Goal: Transaction & Acquisition: Purchase product/service

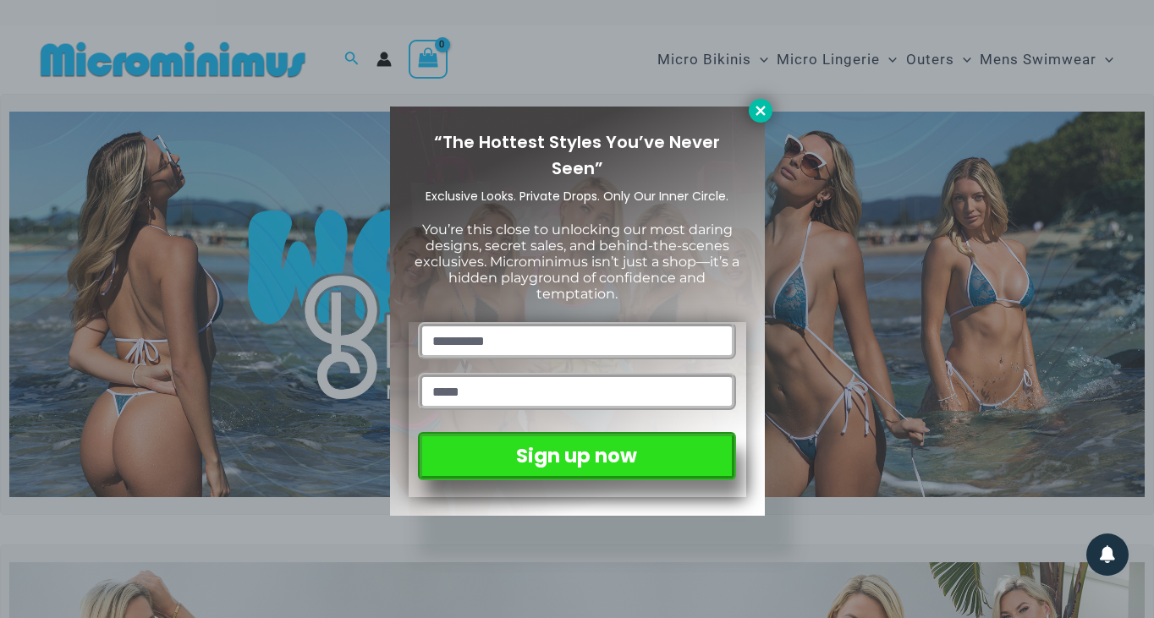
click at [757, 108] on icon at bounding box center [759, 110] width 9 height 9
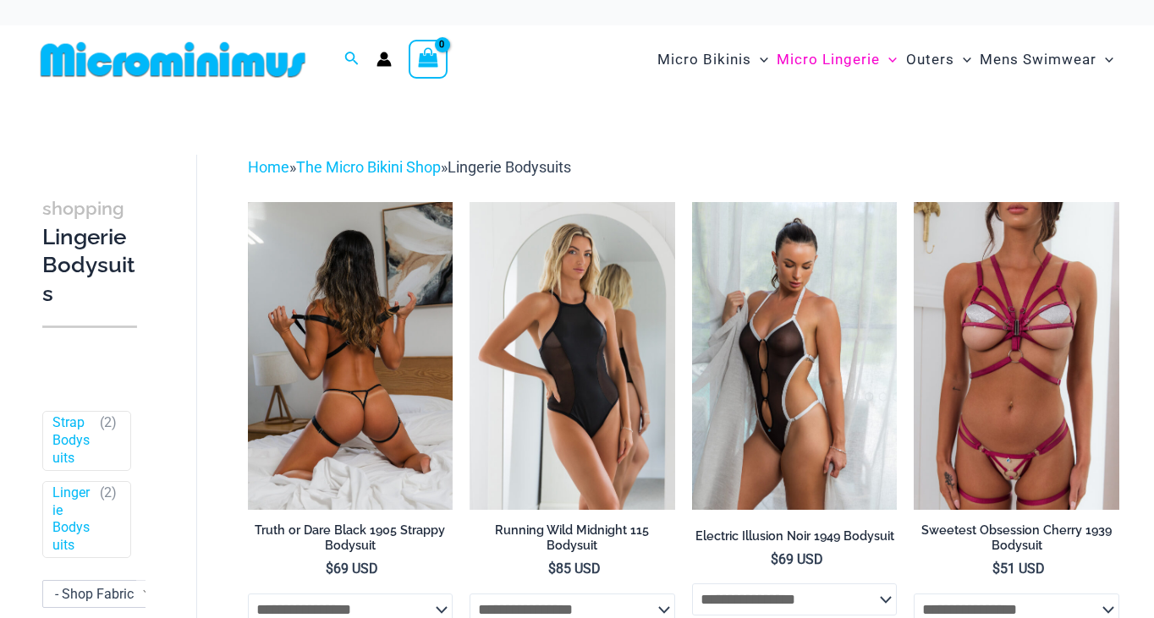
click at [365, 339] on img at bounding box center [351, 356] width 206 height 308
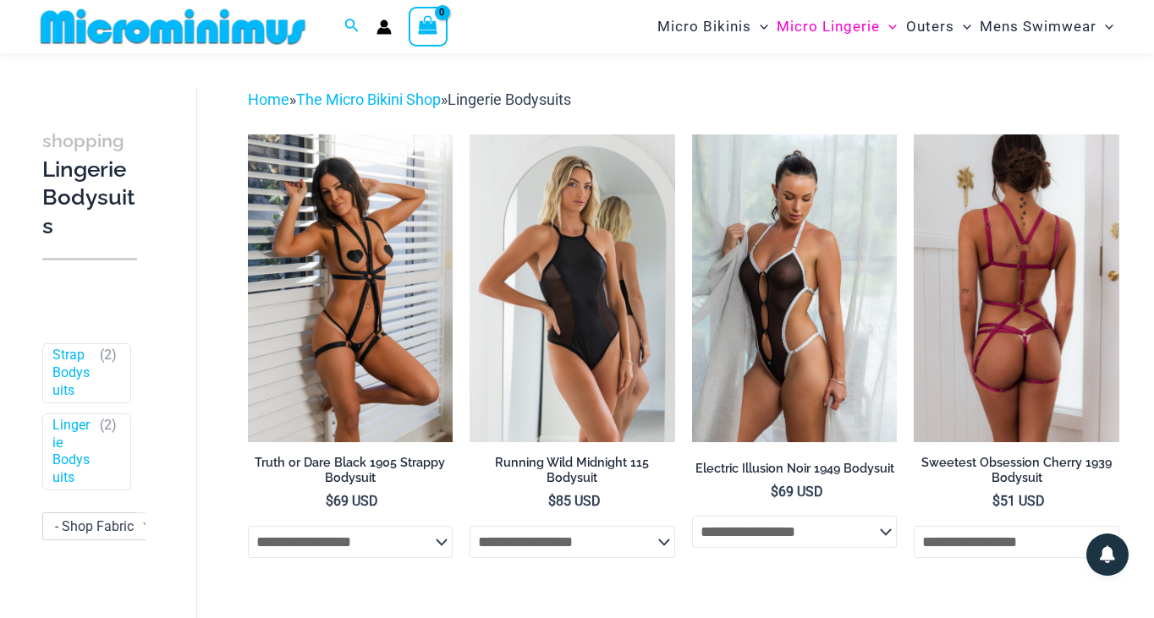
scroll to position [70, 0]
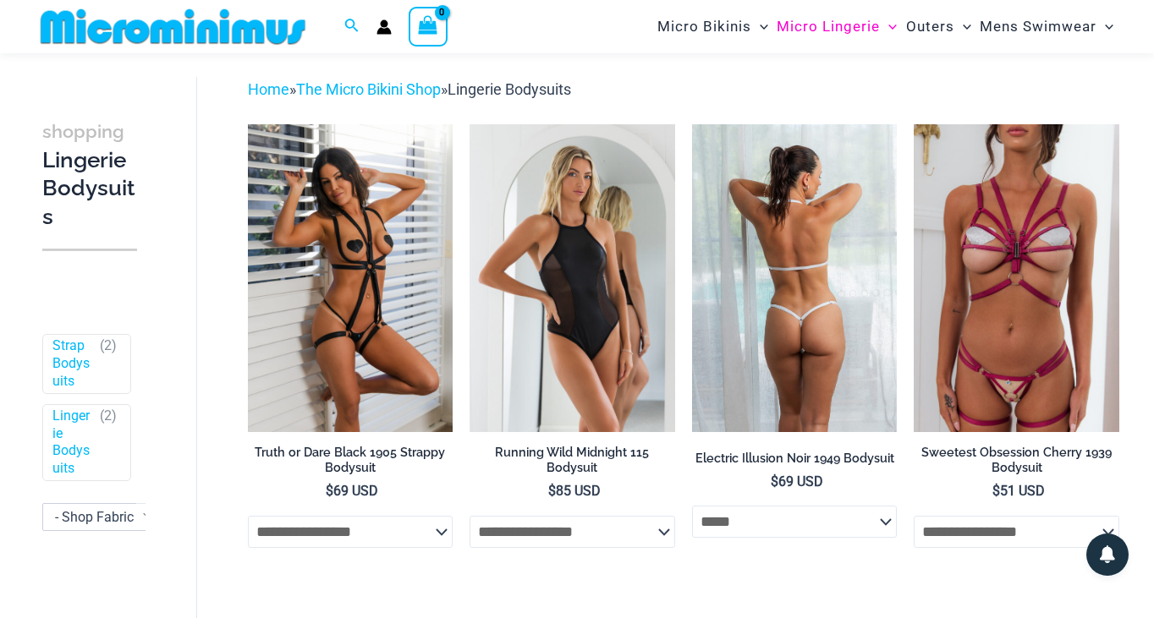
select select "*****"
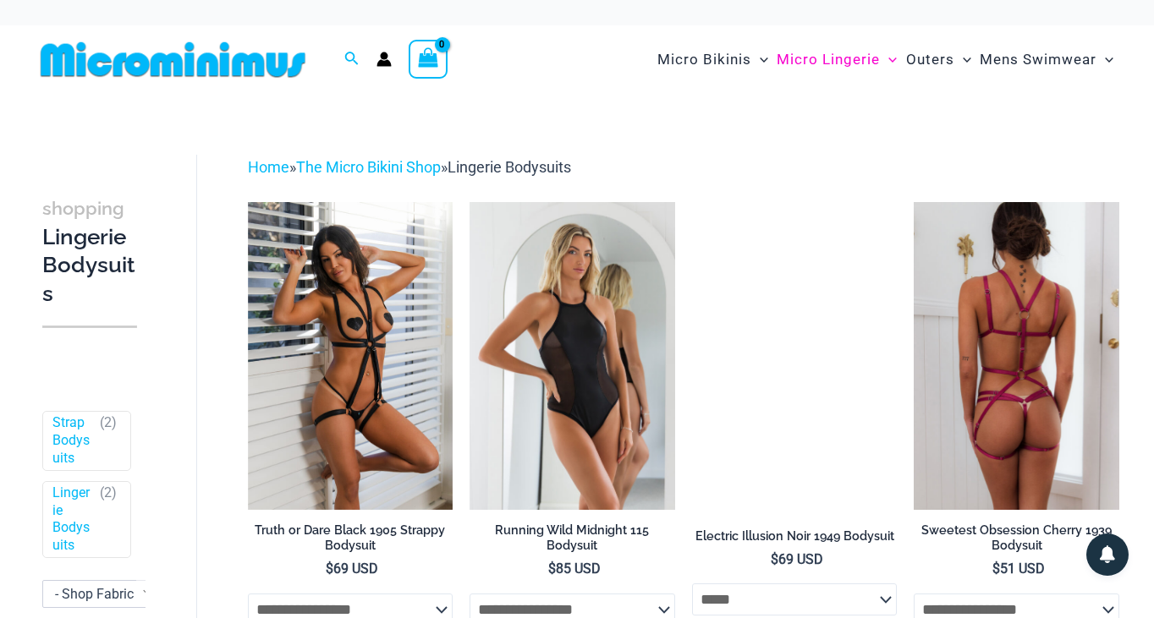
scroll to position [0, 0]
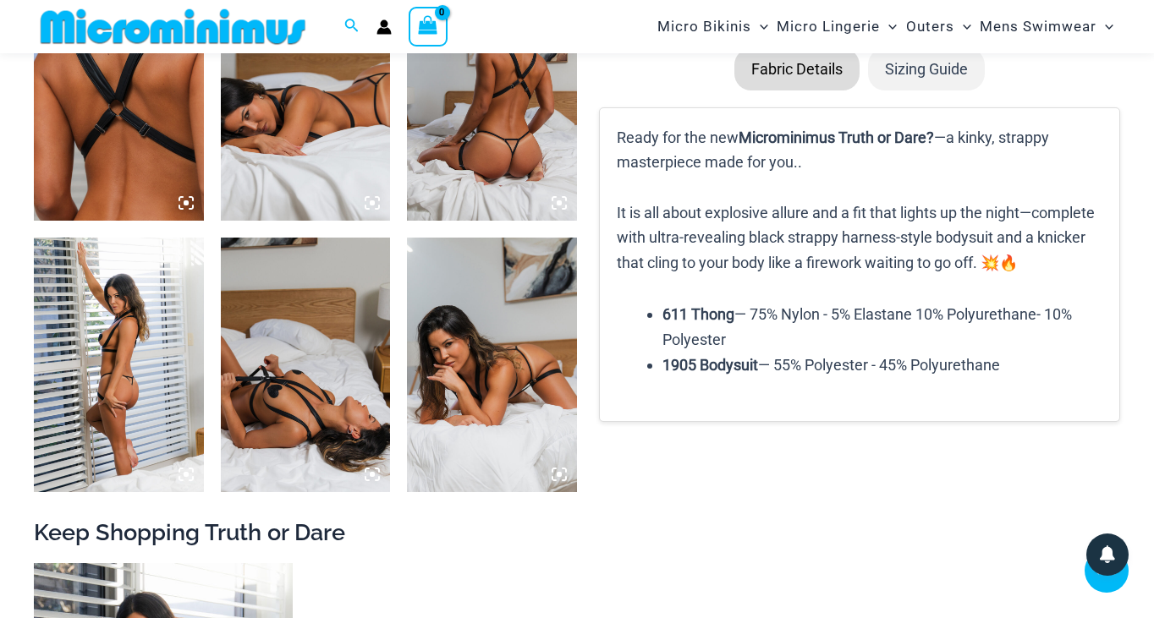
scroll to position [1255, 0]
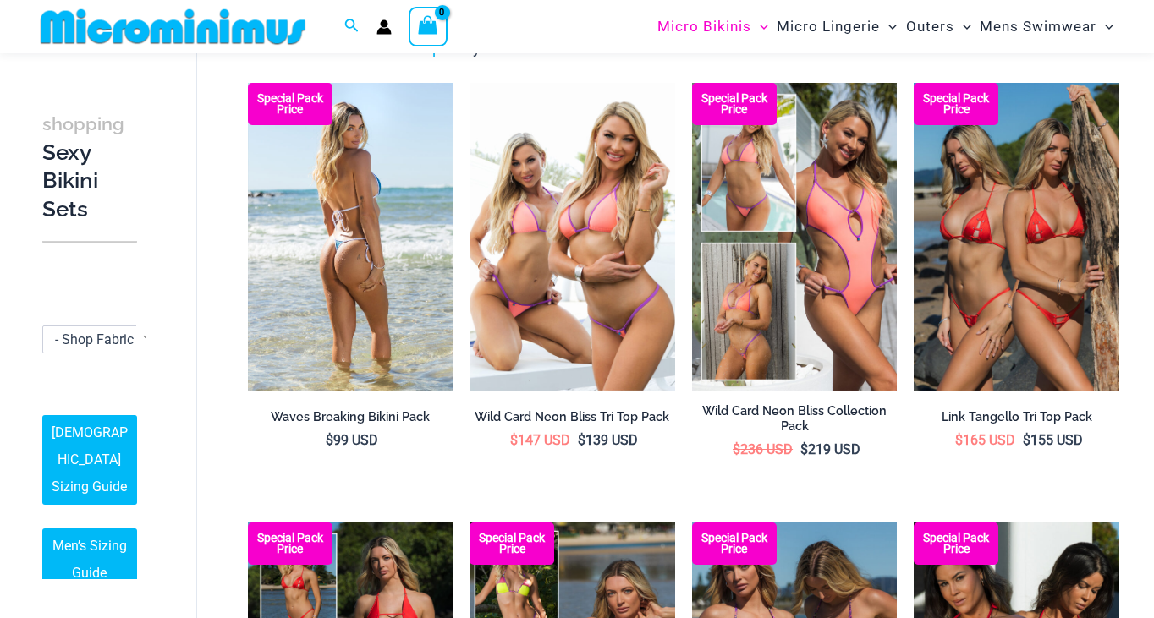
scroll to position [82, 0]
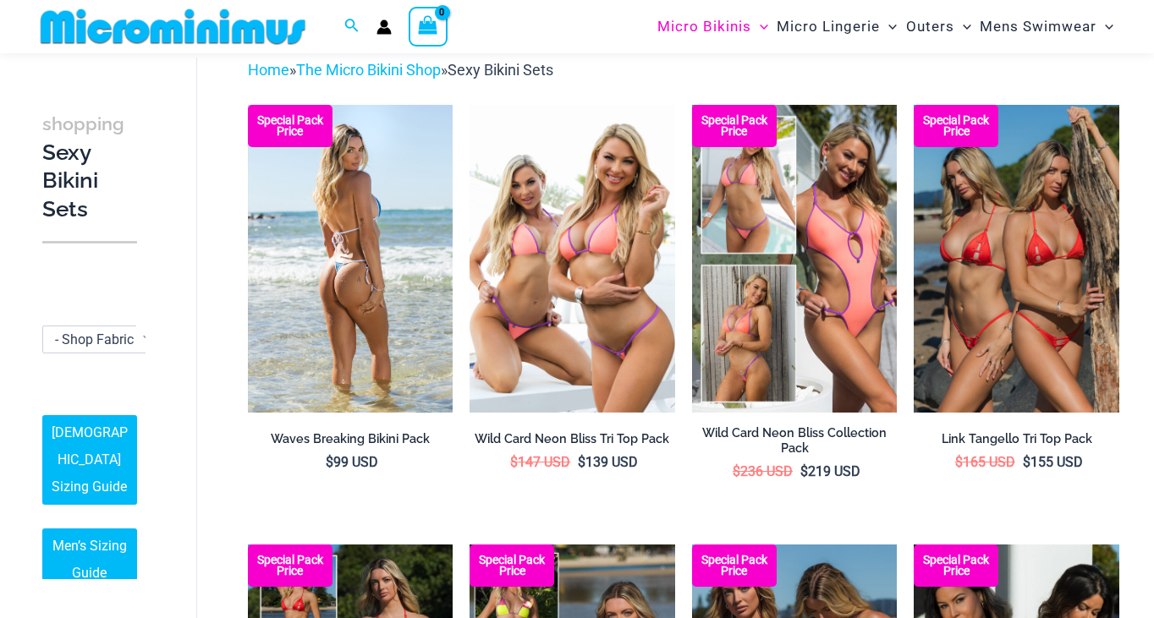
click at [324, 280] on img at bounding box center [351, 259] width 206 height 308
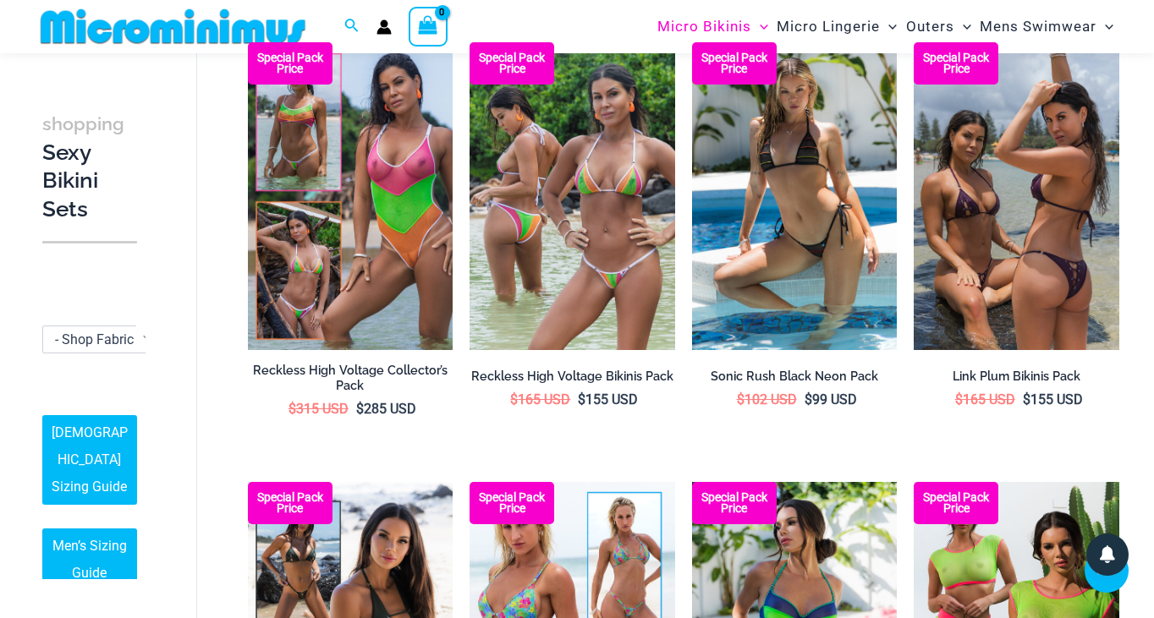
scroll to position [2506, 0]
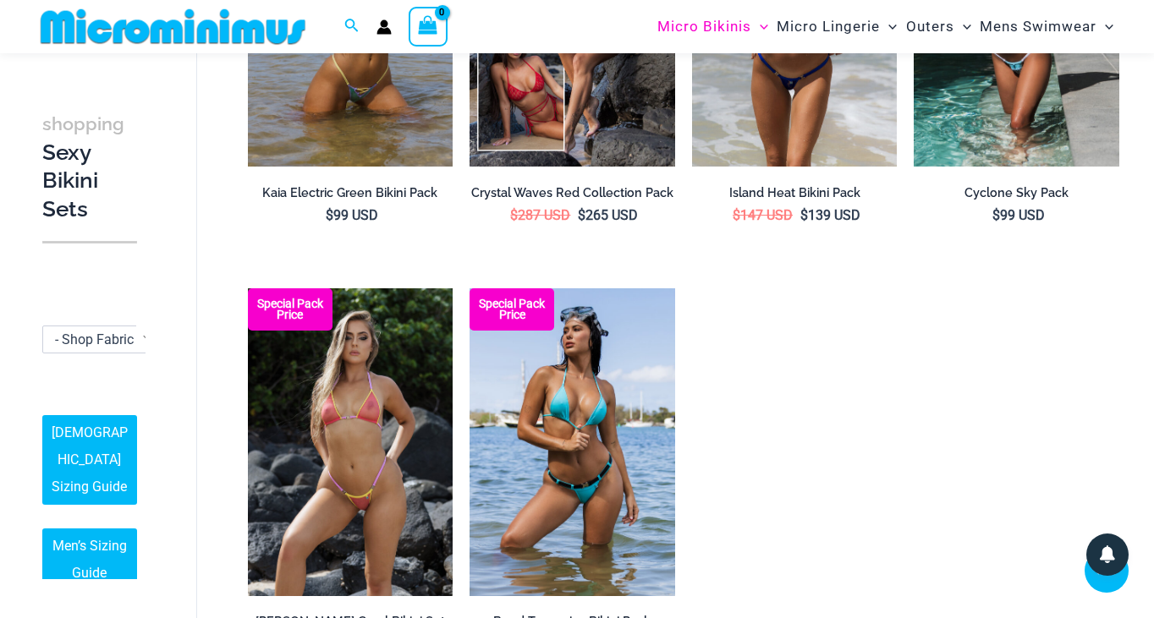
scroll to position [2535, 0]
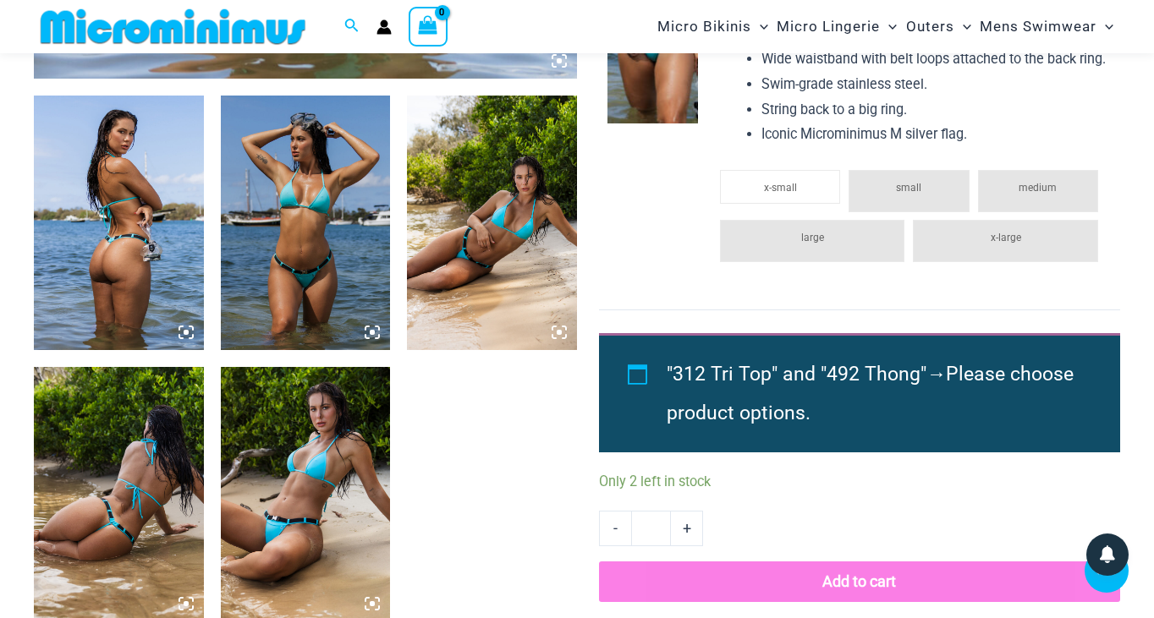
scroll to position [888, 0]
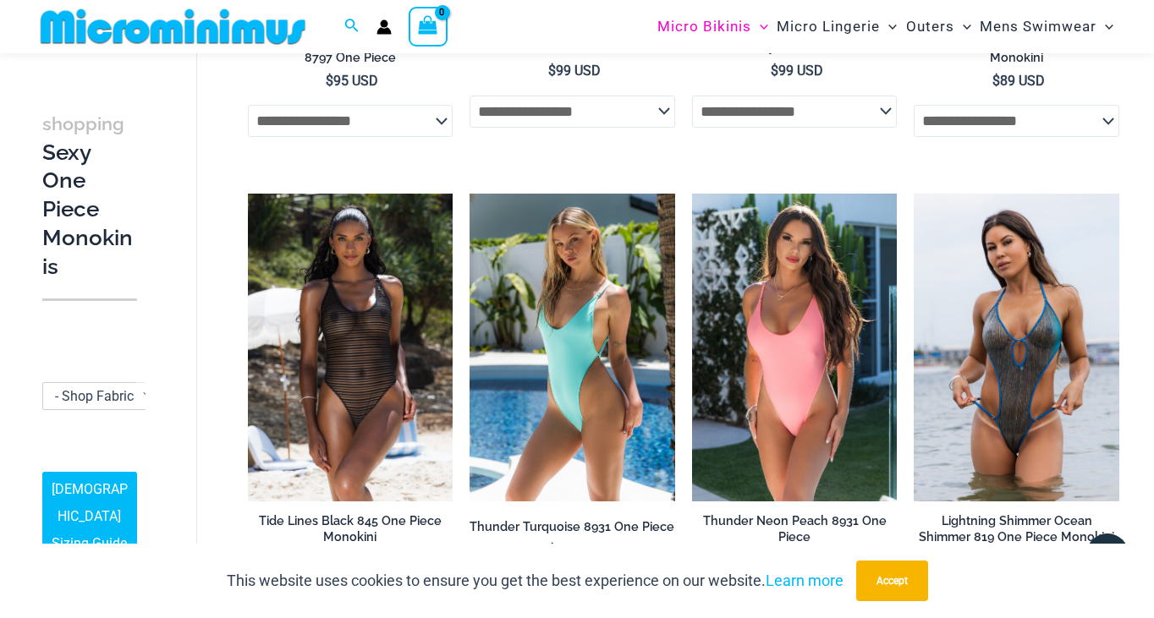
scroll to position [2013, 0]
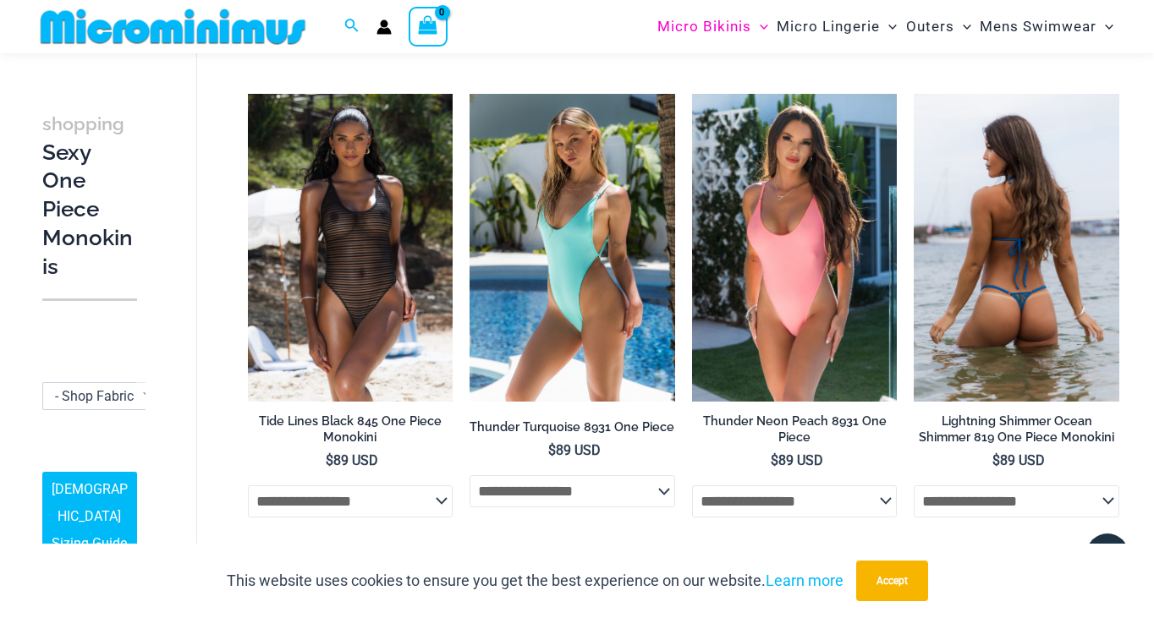
click at [976, 332] on img at bounding box center [1017, 248] width 206 height 308
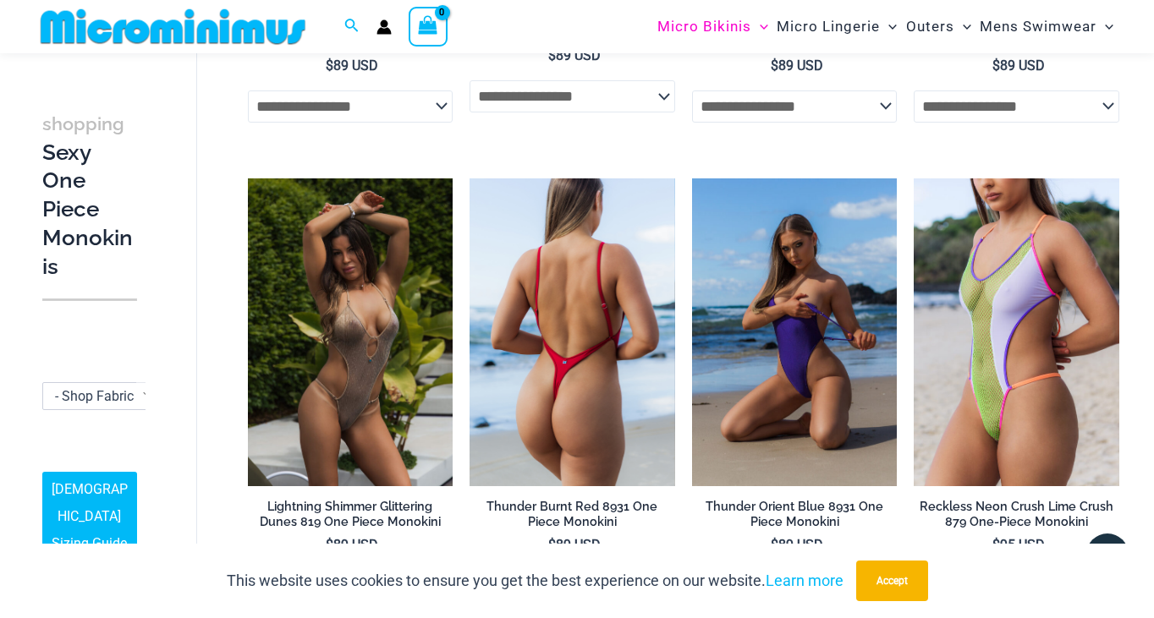
scroll to position [2341, 0]
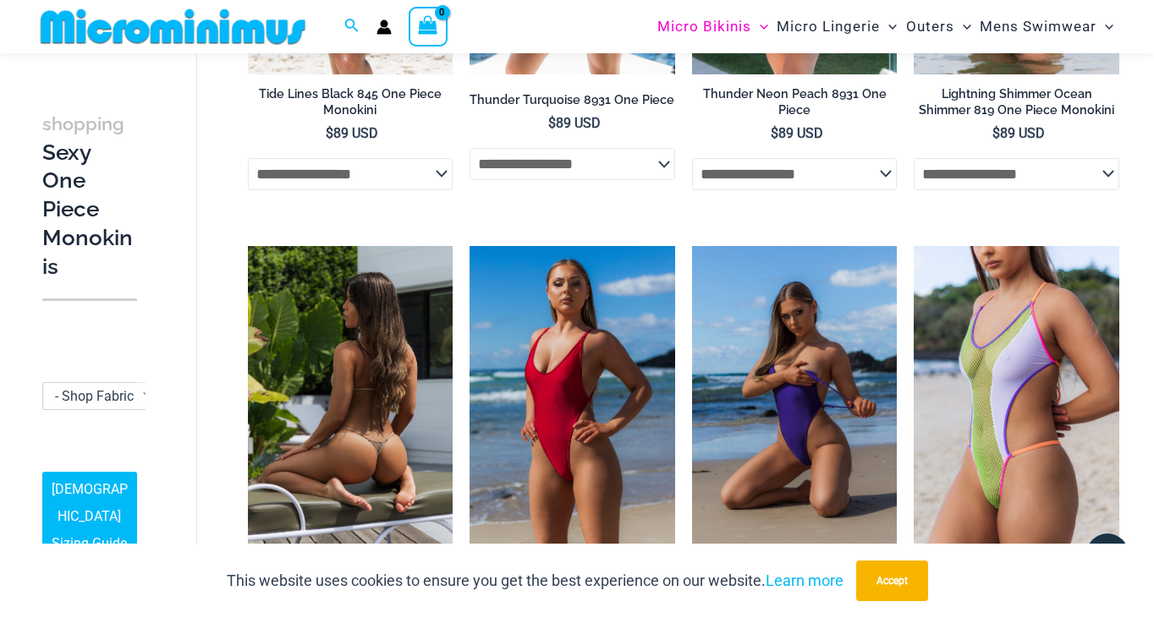
click at [352, 363] on img at bounding box center [351, 400] width 206 height 308
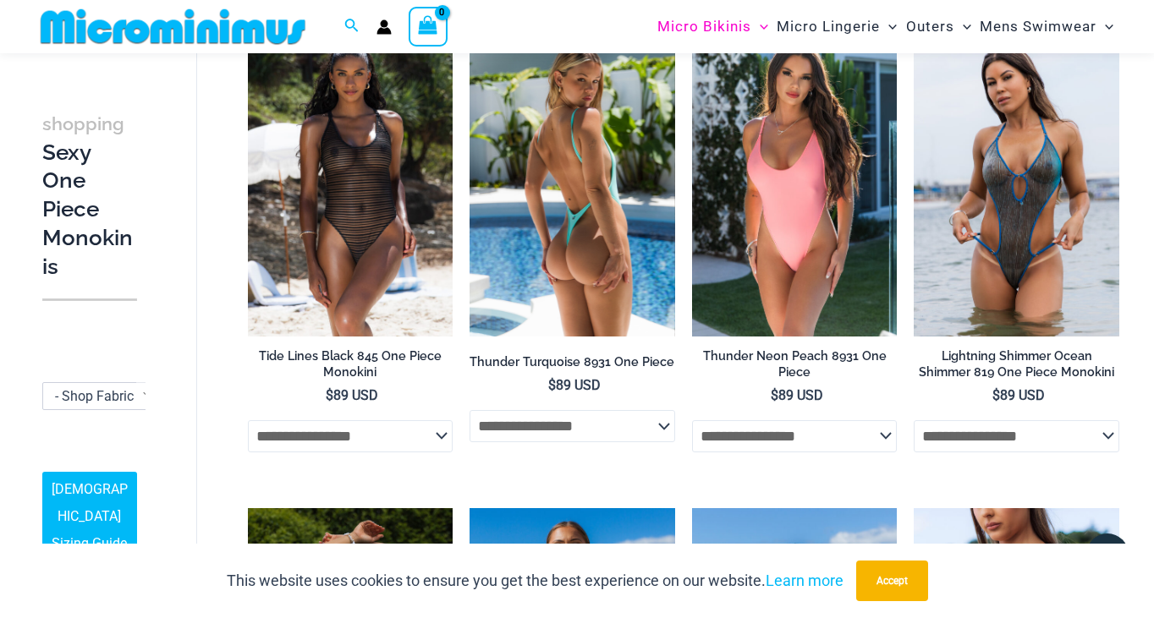
scroll to position [2072, 0]
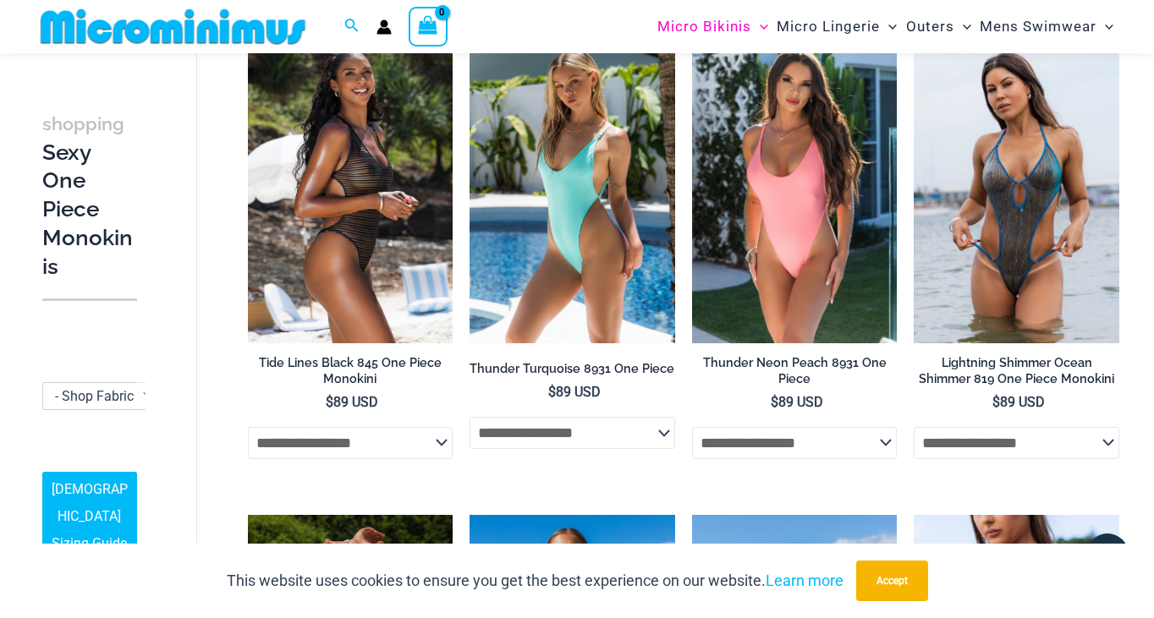
click at [397, 286] on img at bounding box center [351, 190] width 206 height 308
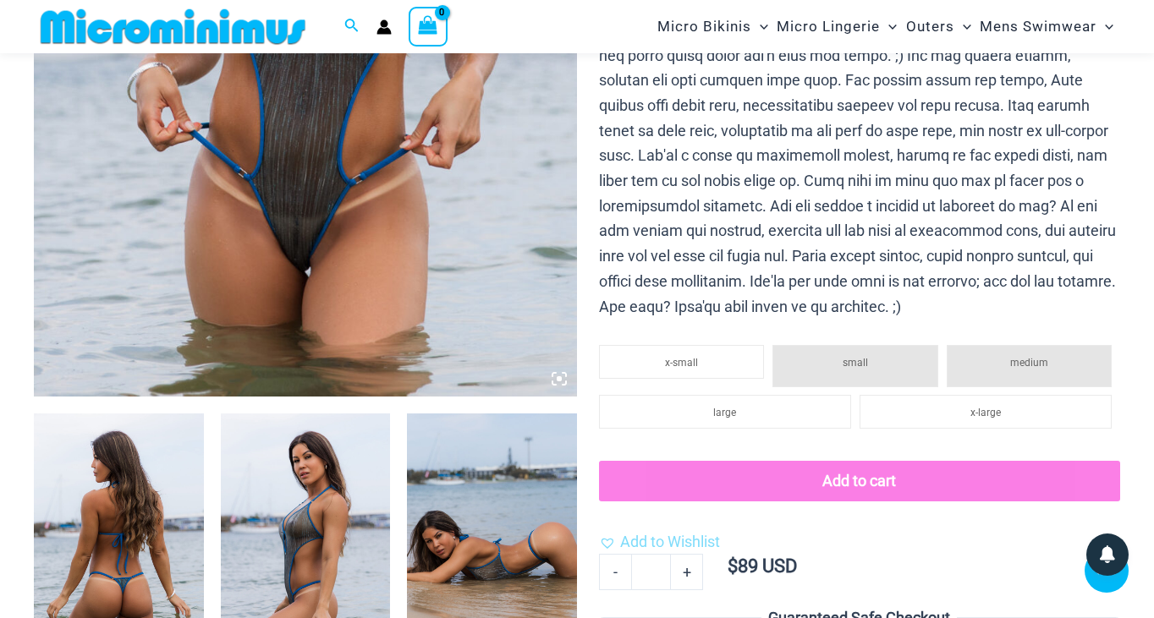
scroll to position [657, 0]
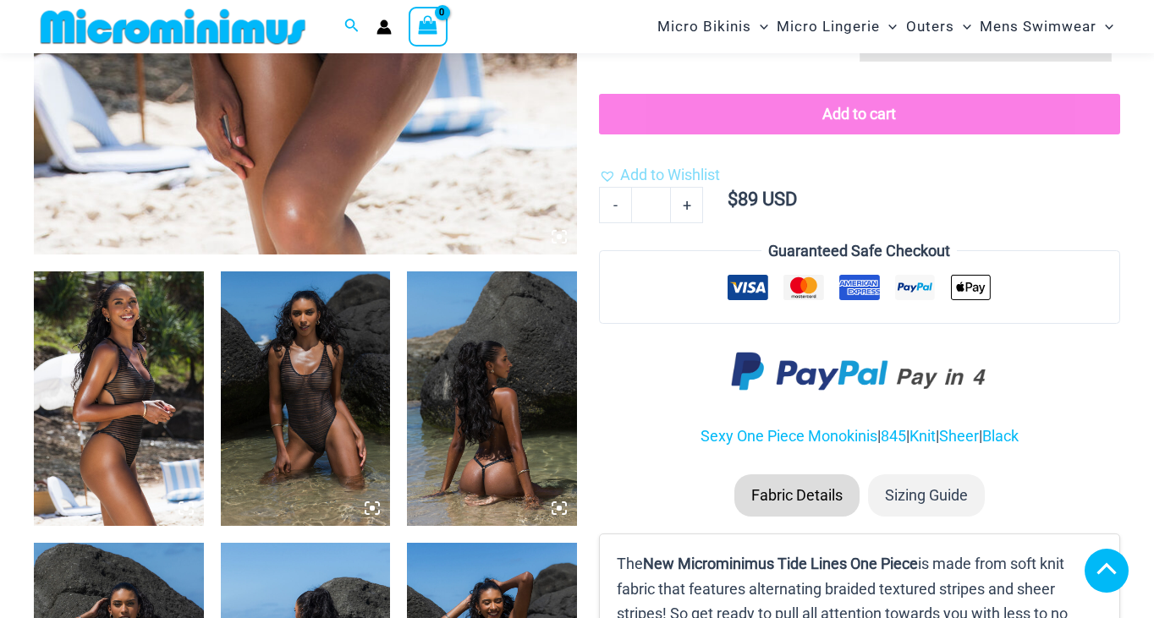
scroll to position [1312, 0]
